Goal: Transaction & Acquisition: Purchase product/service

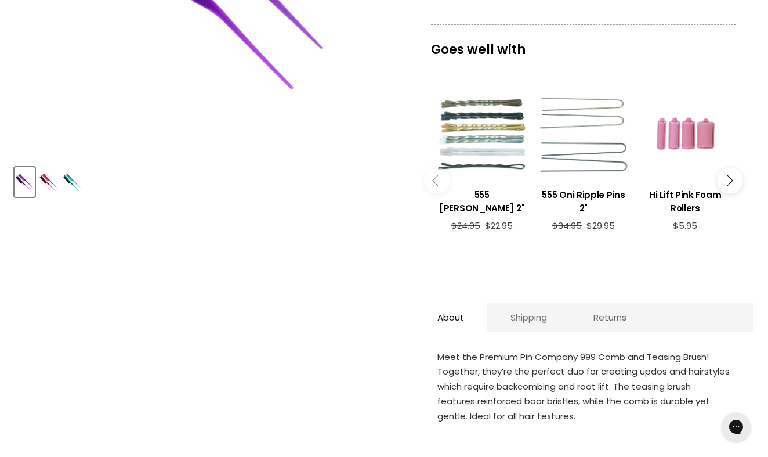
scroll to position [366, 0]
click at [697, 133] on div "Main content" at bounding box center [686, 134] width 90 height 90
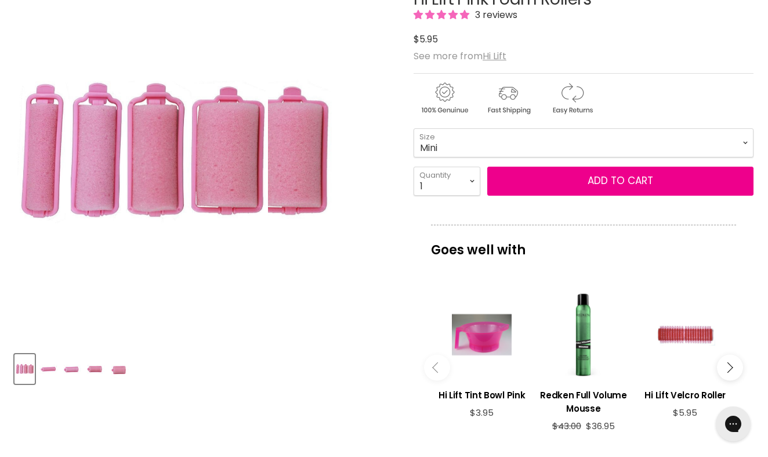
scroll to position [207, 0]
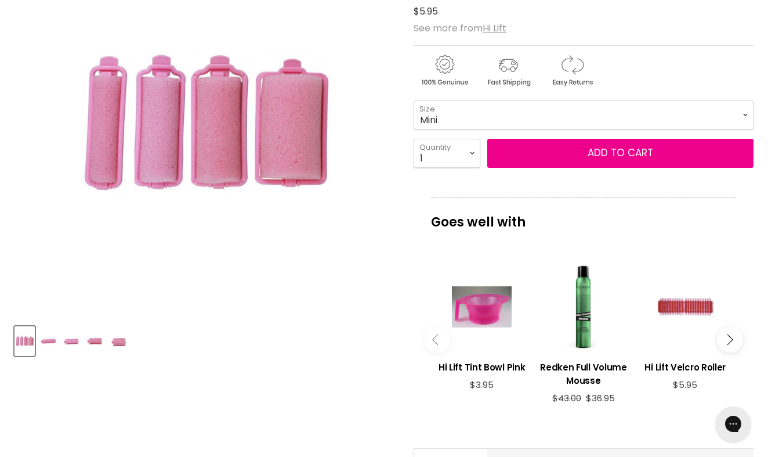
click at [53, 339] on img "Product thumbnails" at bounding box center [48, 340] width 18 height 27
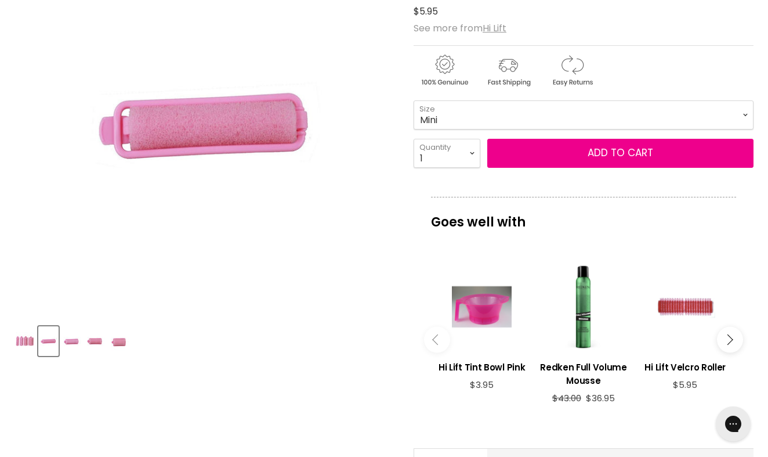
click at [79, 337] on img "Product thumbnails" at bounding box center [72, 340] width 18 height 27
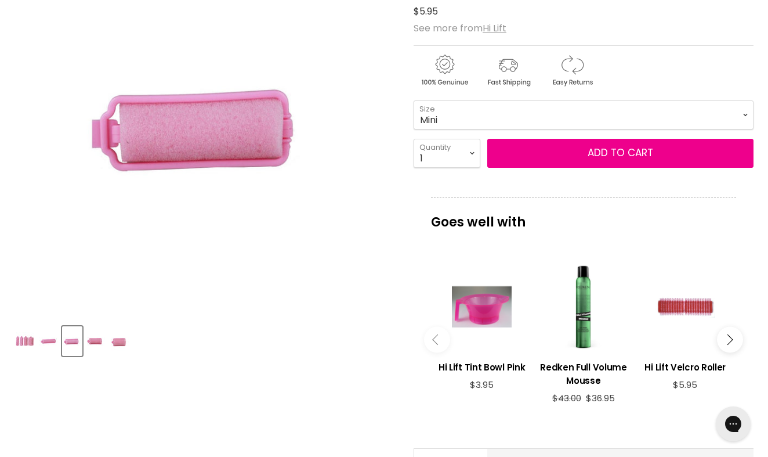
click at [99, 337] on img "Product thumbnails" at bounding box center [96, 340] width 18 height 27
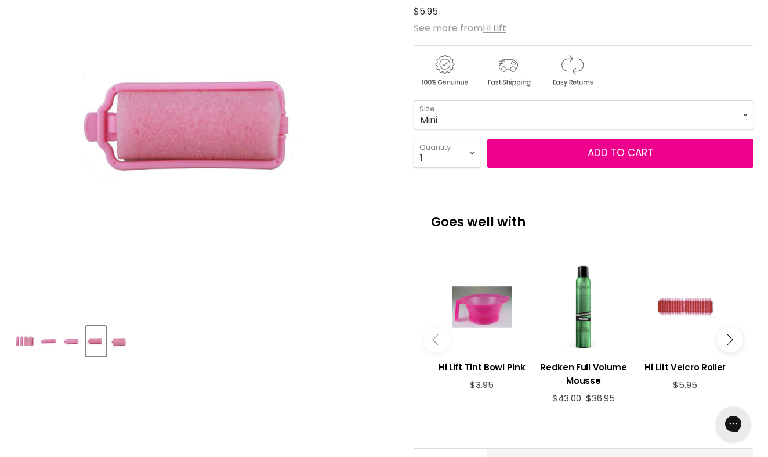
click at [121, 337] on img "Product thumbnails" at bounding box center [120, 340] width 18 height 27
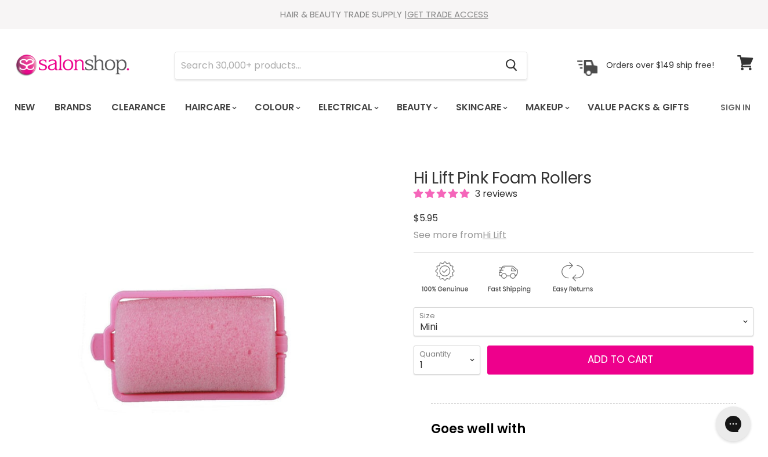
scroll to position [0, 0]
